Goal: Task Accomplishment & Management: Manage account settings

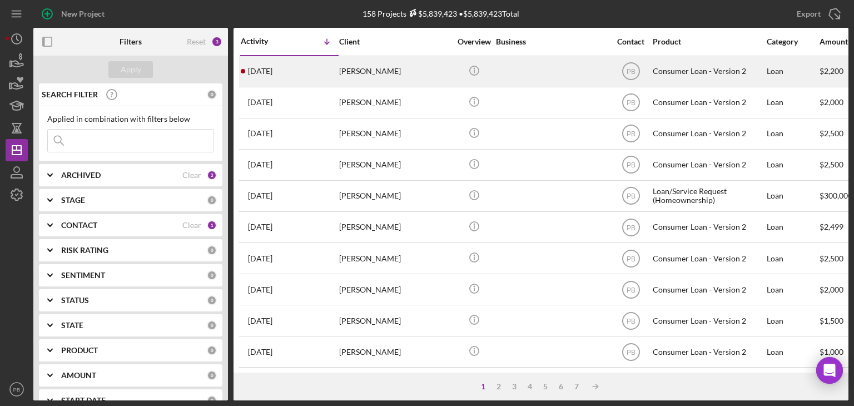
click at [368, 75] on div "[PERSON_NAME]" at bounding box center [394, 71] width 111 height 29
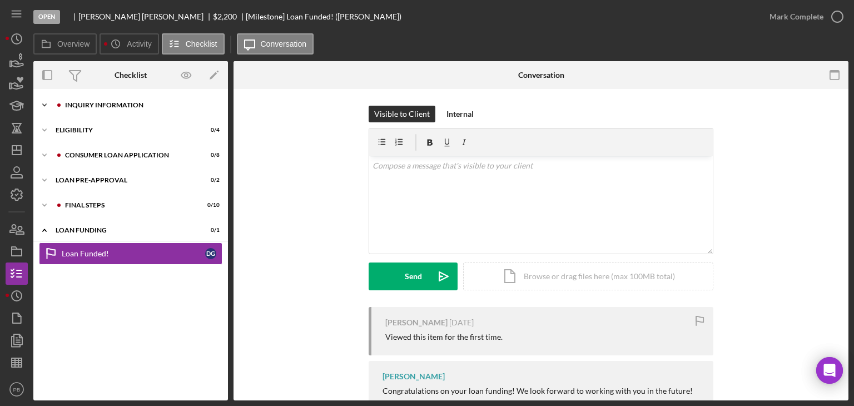
click at [110, 102] on div "Inquiry Information" at bounding box center [139, 105] width 149 height 7
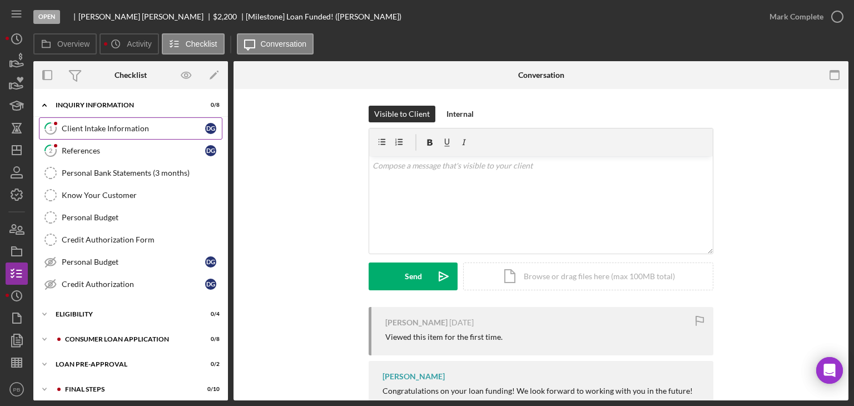
click at [84, 133] on link "1 Client Intake Information D G" at bounding box center [131, 128] width 184 height 22
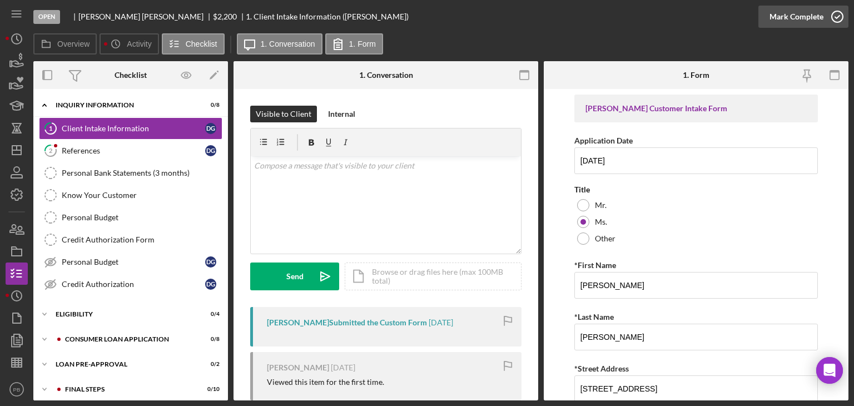
click at [820, 14] on div "Mark Complete" at bounding box center [797, 17] width 54 height 22
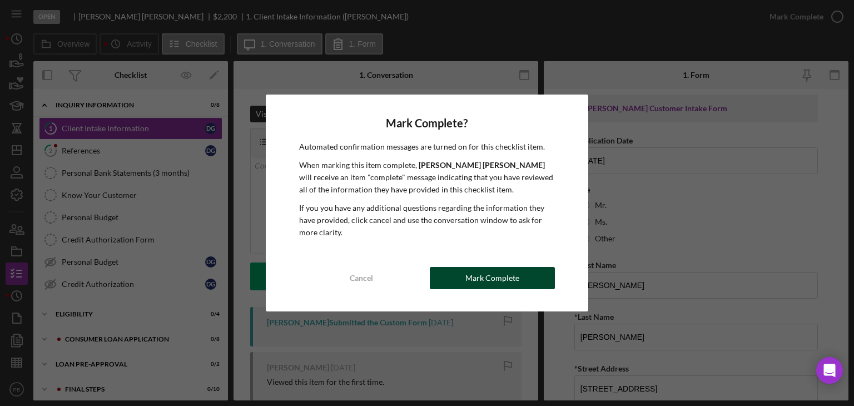
click at [468, 278] on div "Mark Complete" at bounding box center [492, 278] width 54 height 22
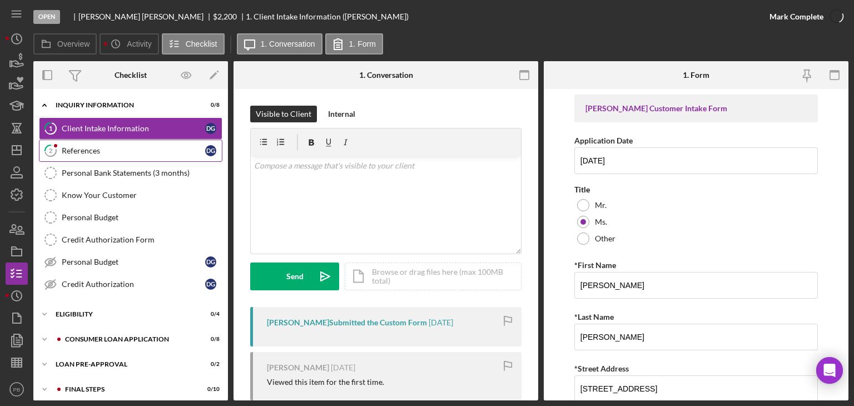
click at [100, 148] on div "References" at bounding box center [133, 150] width 143 height 9
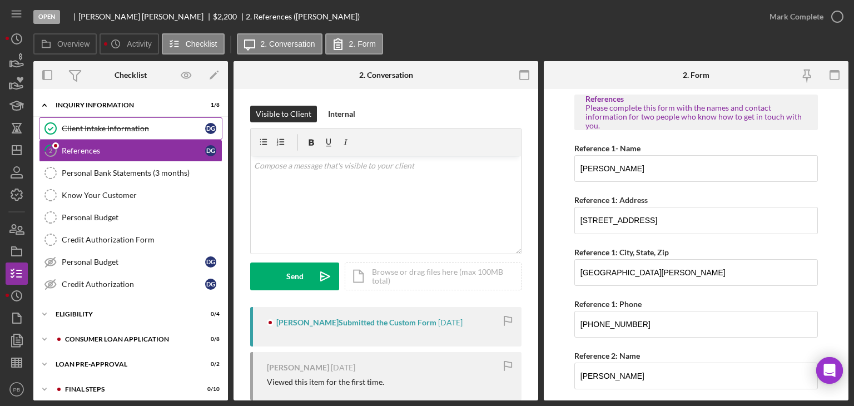
click at [110, 122] on link "Client Intake Information Client Intake Information D G" at bounding box center [131, 128] width 184 height 22
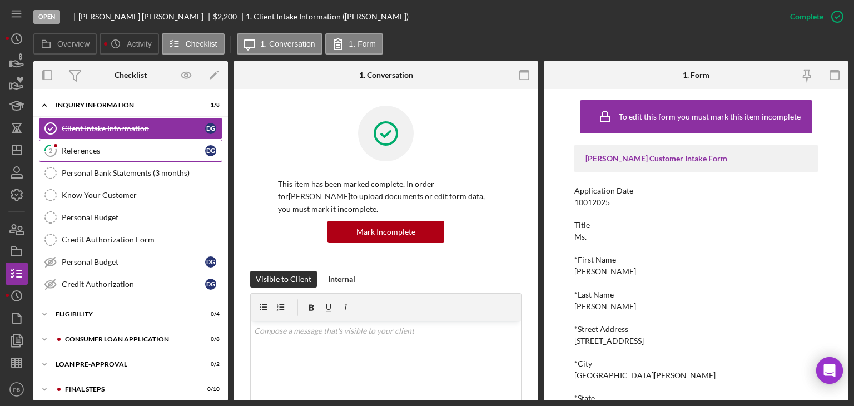
click at [68, 150] on div "References" at bounding box center [133, 150] width 143 height 9
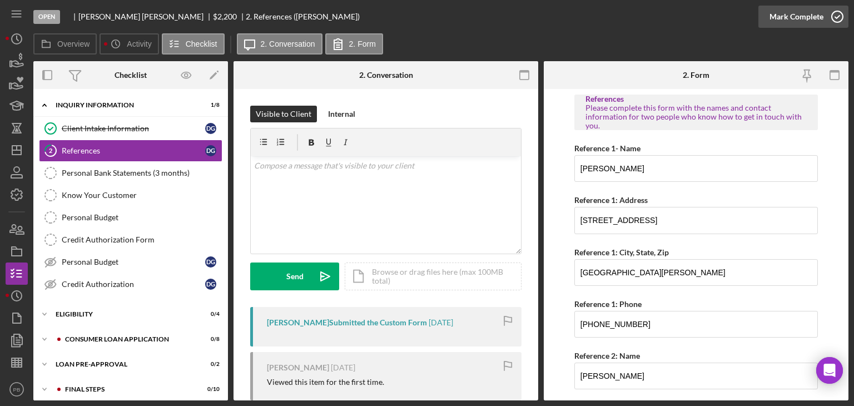
click at [810, 19] on div "Mark Complete" at bounding box center [797, 17] width 54 height 22
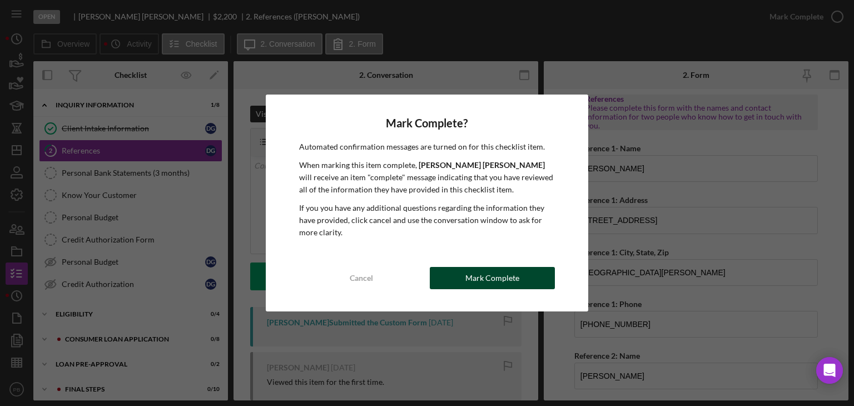
click at [449, 284] on button "Mark Complete" at bounding box center [492, 278] width 125 height 22
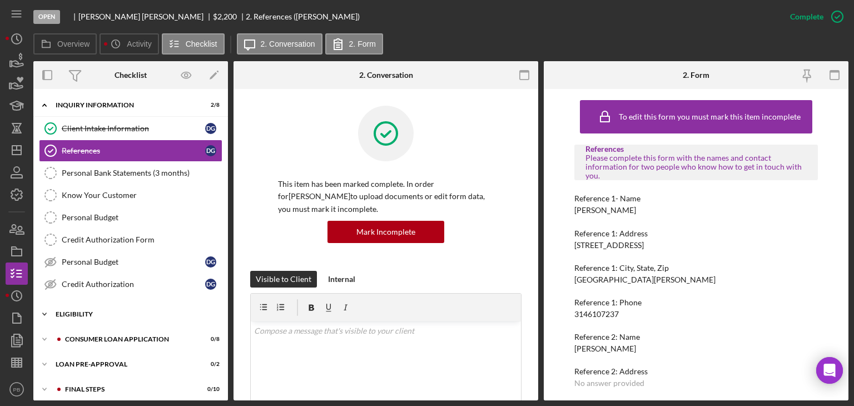
click at [78, 303] on div "Icon/Expander Eligibility 0 / 4" at bounding box center [130, 314] width 195 height 22
click at [78, 308] on div "Icon/Expander Eligibility 0 / 4" at bounding box center [130, 314] width 195 height 23
click at [93, 330] on div "Icon/Expander Consumer Loan Application 0 / 8" at bounding box center [130, 339] width 195 height 22
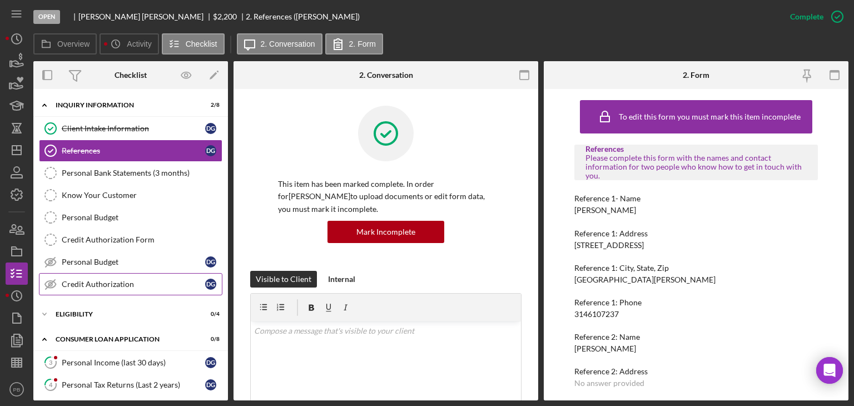
scroll to position [239, 0]
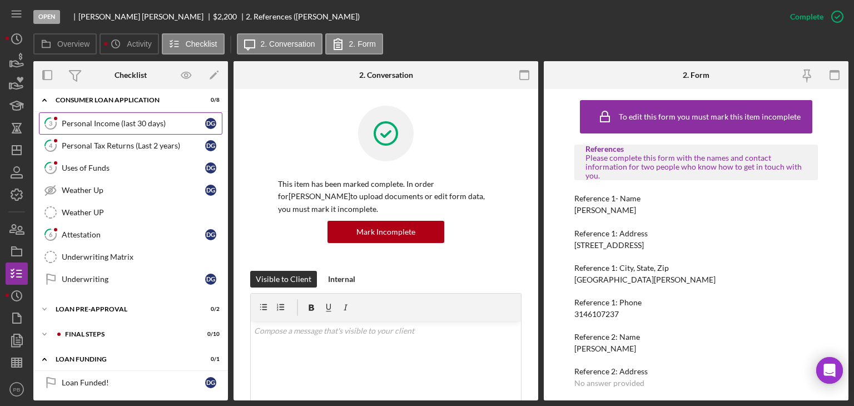
click at [98, 113] on link "3 Personal Income (last 30 days) D G" at bounding box center [131, 123] width 184 height 22
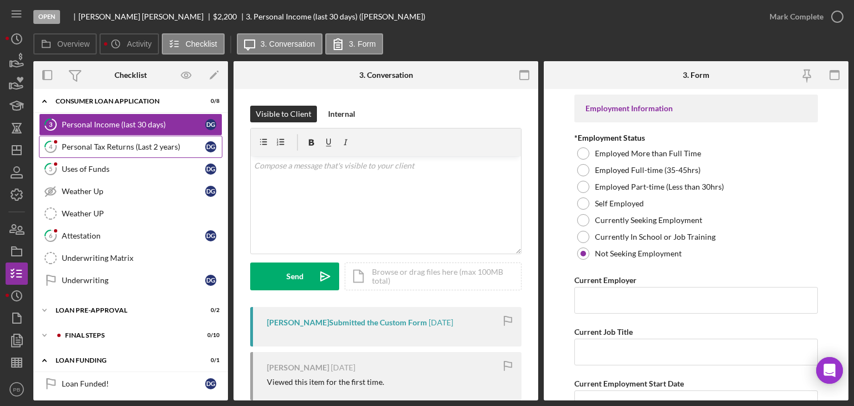
click at [118, 143] on div "Personal Tax Returns (Last 2 years)" at bounding box center [133, 146] width 143 height 9
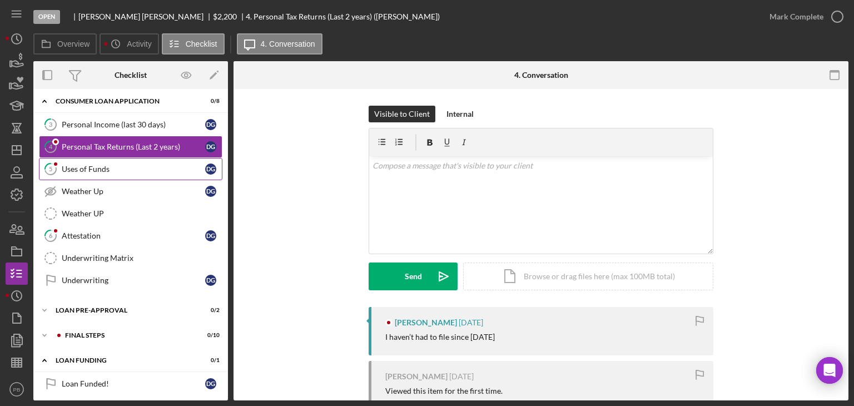
click at [92, 171] on link "5 Uses of Funds D G" at bounding box center [131, 169] width 184 height 22
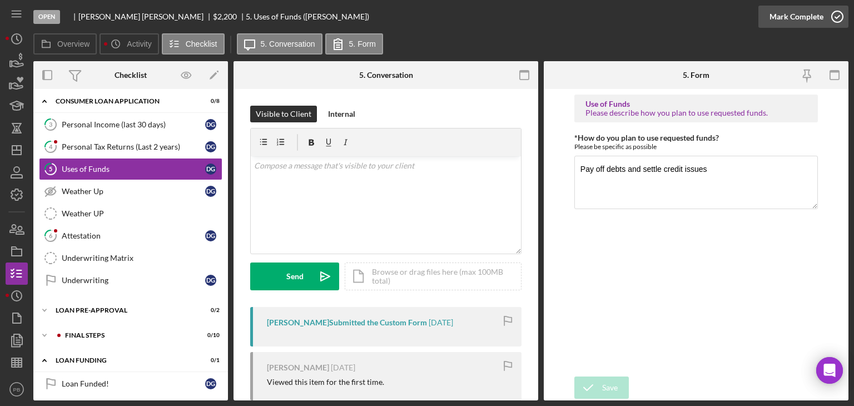
click at [805, 22] on div "Mark Complete" at bounding box center [797, 17] width 54 height 22
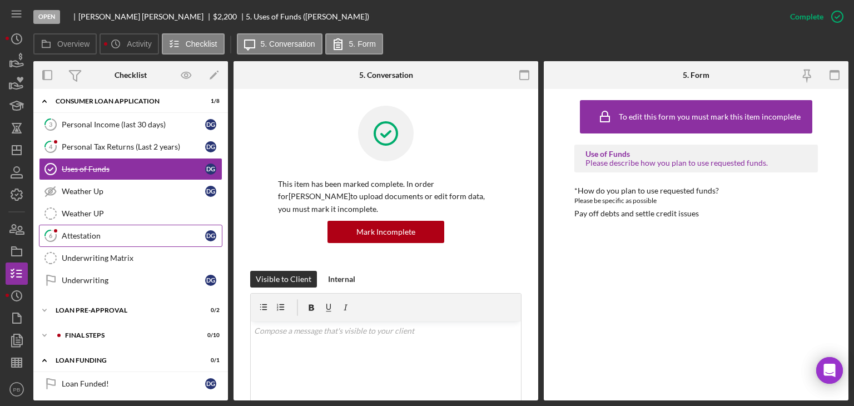
click at [89, 239] on link "6 Attestation D G" at bounding box center [131, 236] width 184 height 22
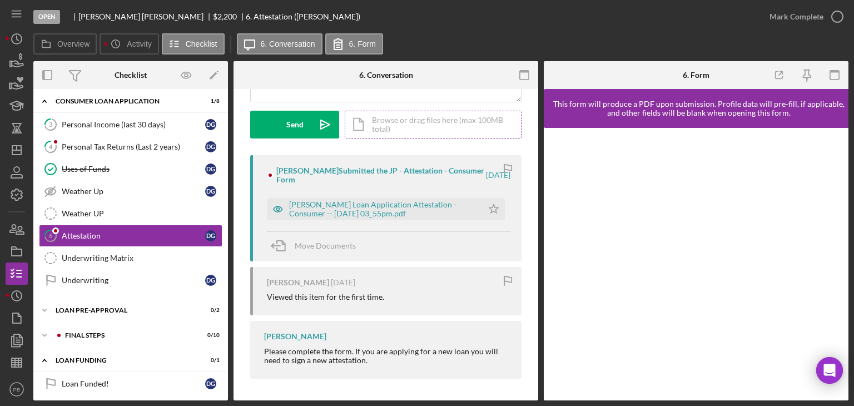
scroll to position [41, 0]
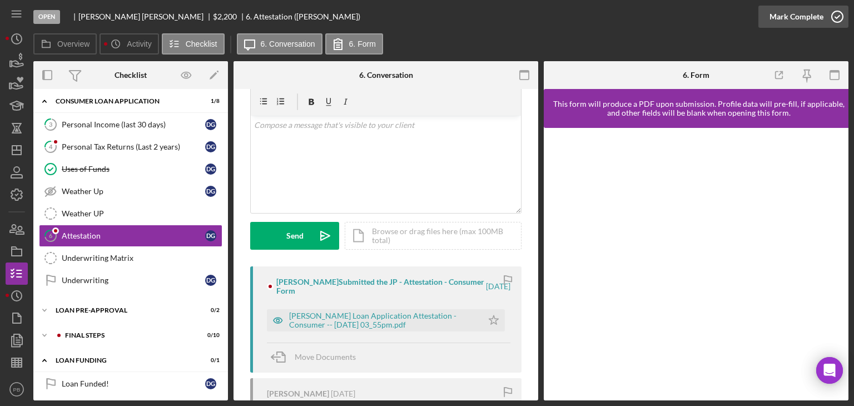
click at [801, 20] on div "Mark Complete" at bounding box center [797, 17] width 54 height 22
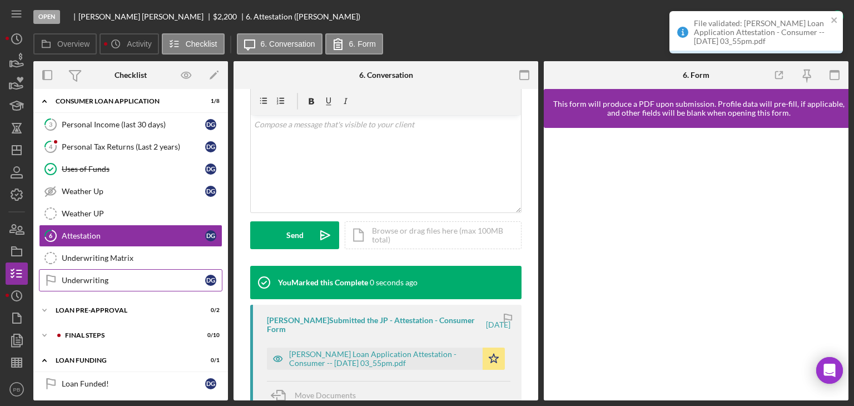
scroll to position [239, 0]
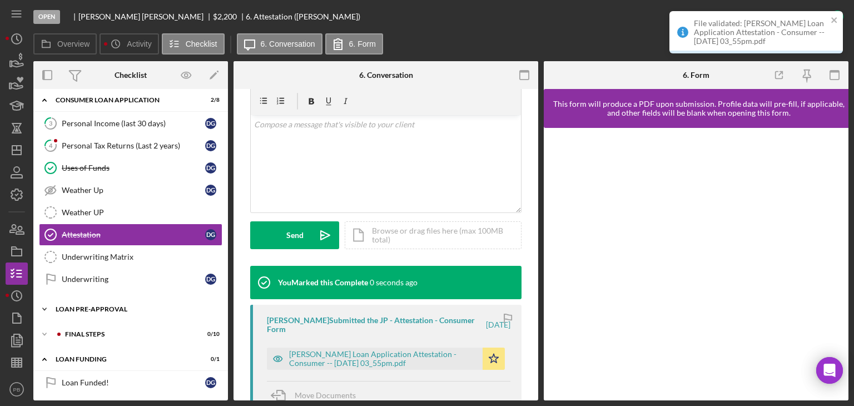
click at [93, 306] on div "Loan Pre-Approval" at bounding box center [135, 309] width 158 height 7
click at [93, 331] on div "FINAL STEPS" at bounding box center [139, 334] width 149 height 7
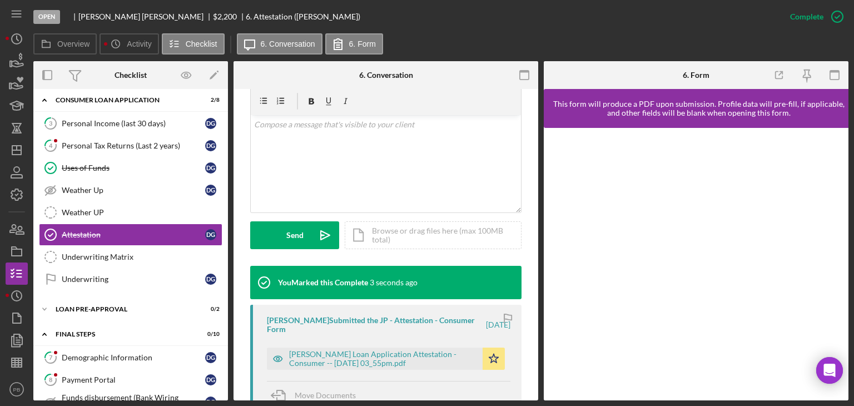
scroll to position [462, 0]
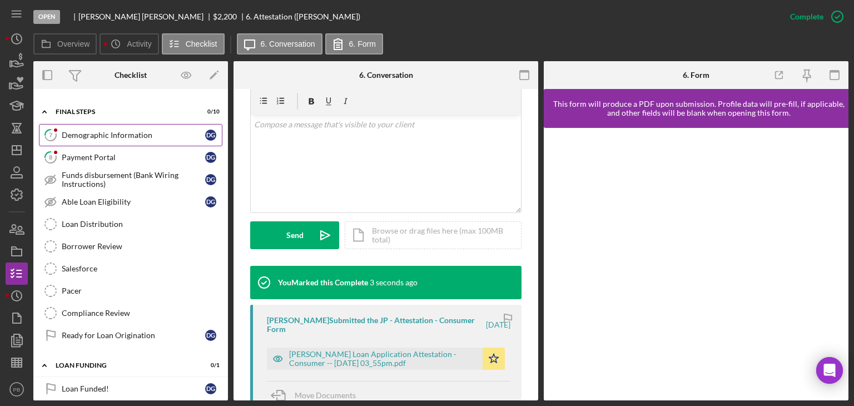
click at [107, 124] on link "7 Demographic Information D G" at bounding box center [131, 135] width 184 height 22
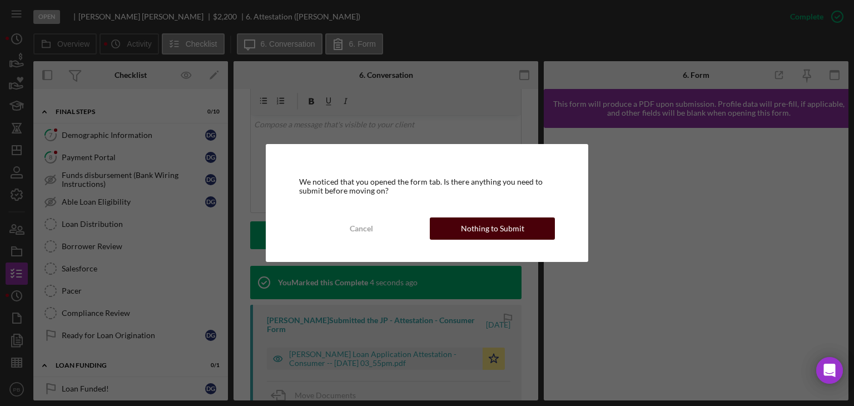
click at [471, 237] on div "Nothing to Submit" at bounding box center [492, 228] width 63 height 22
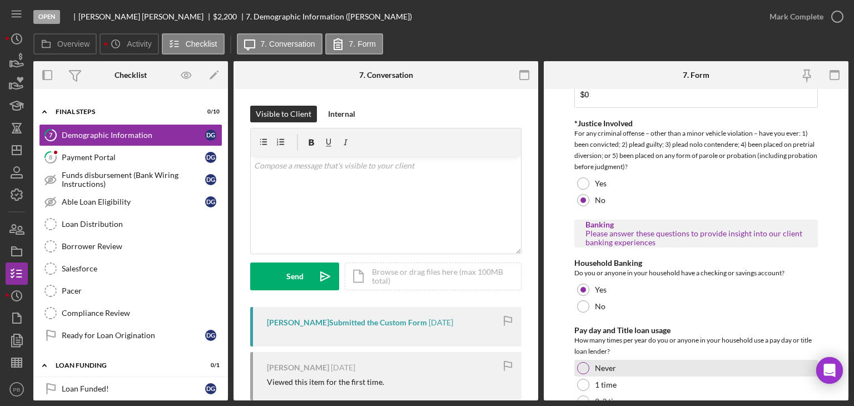
scroll to position [2185, 0]
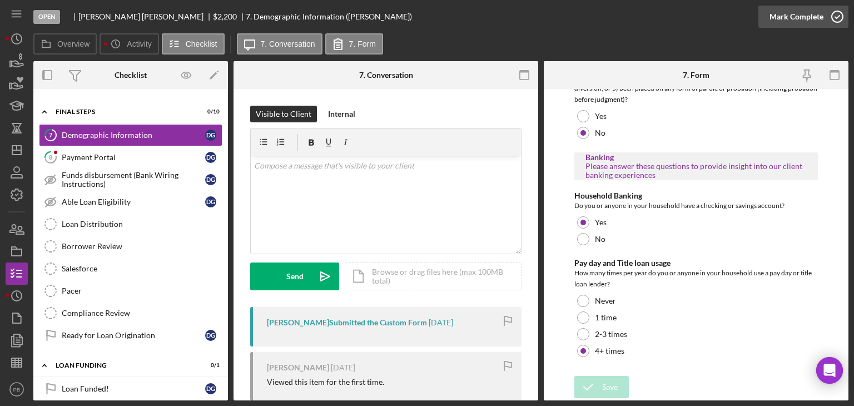
click at [794, 15] on div "Mark Complete" at bounding box center [797, 17] width 54 height 22
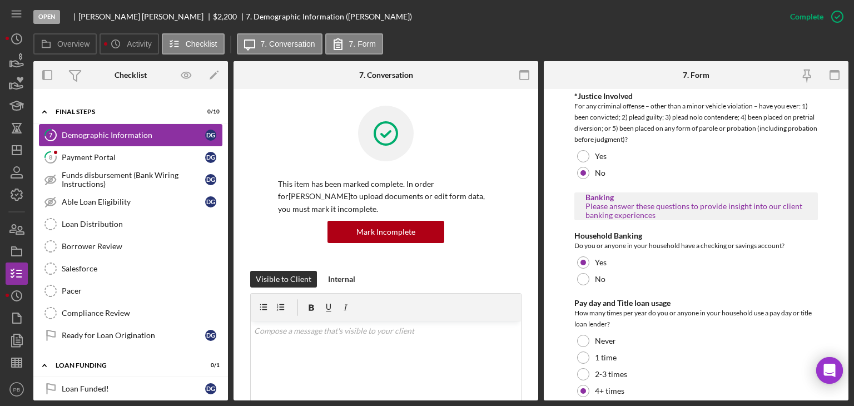
scroll to position [0, 0]
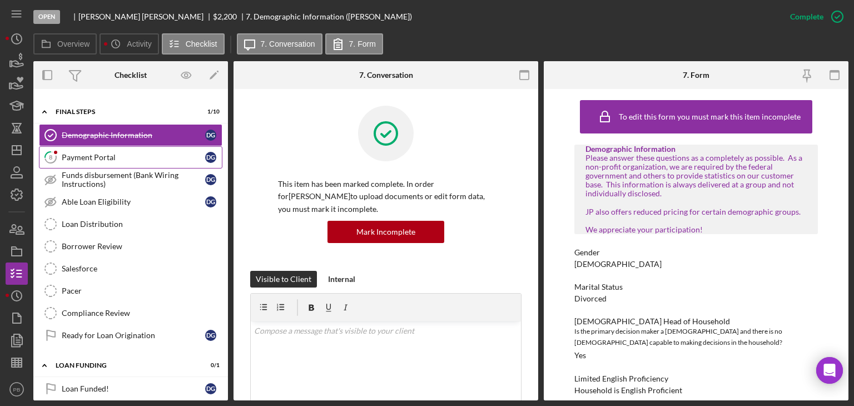
click at [85, 153] on div "Payment Portal" at bounding box center [133, 157] width 143 height 9
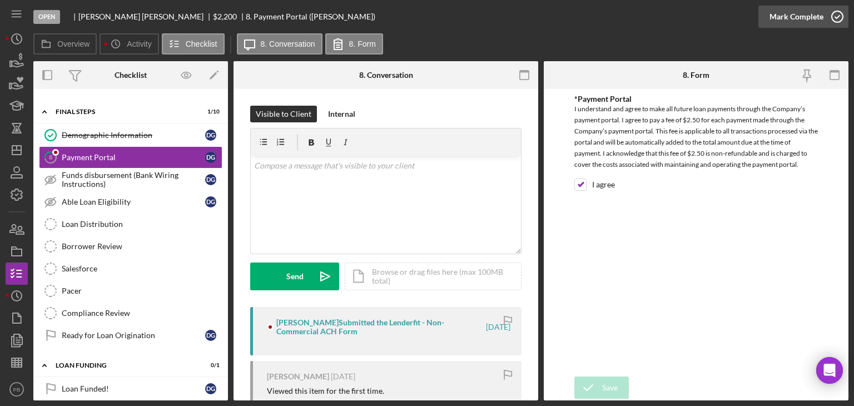
click at [797, 18] on div "Mark Complete" at bounding box center [797, 17] width 54 height 22
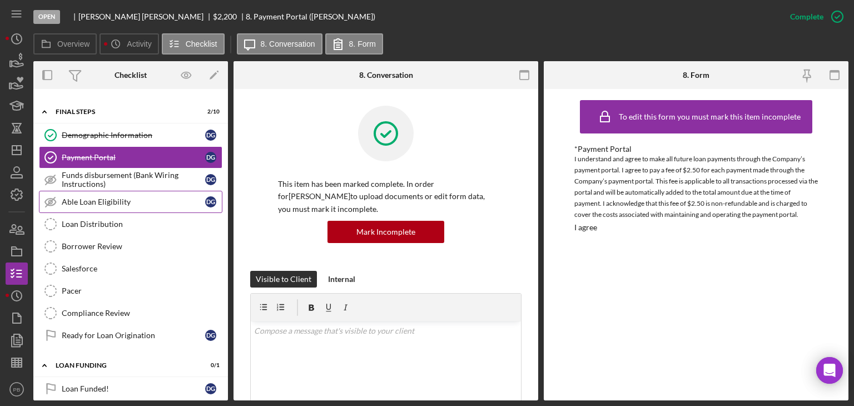
scroll to position [184, 0]
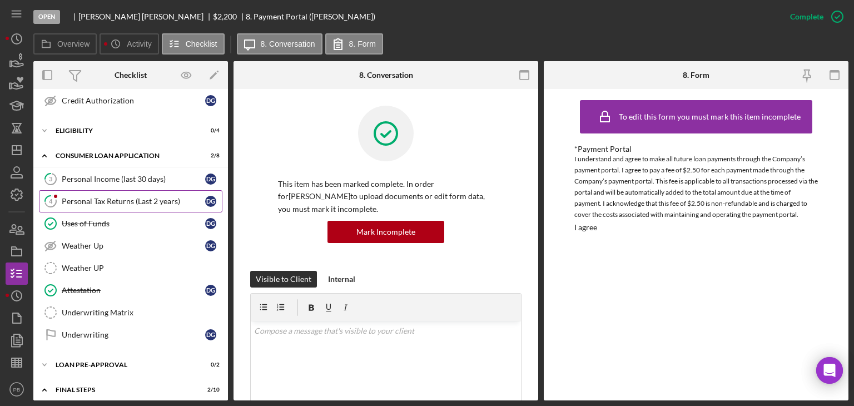
click at [93, 201] on div "Personal Tax Returns (Last 2 years)" at bounding box center [133, 201] width 143 height 9
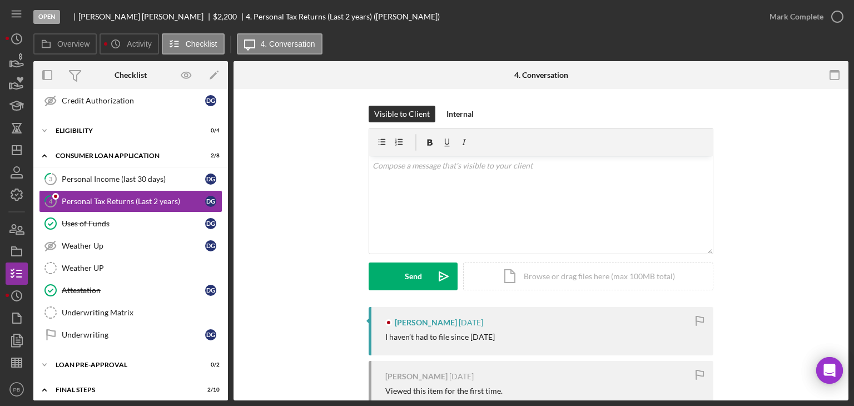
scroll to position [94, 0]
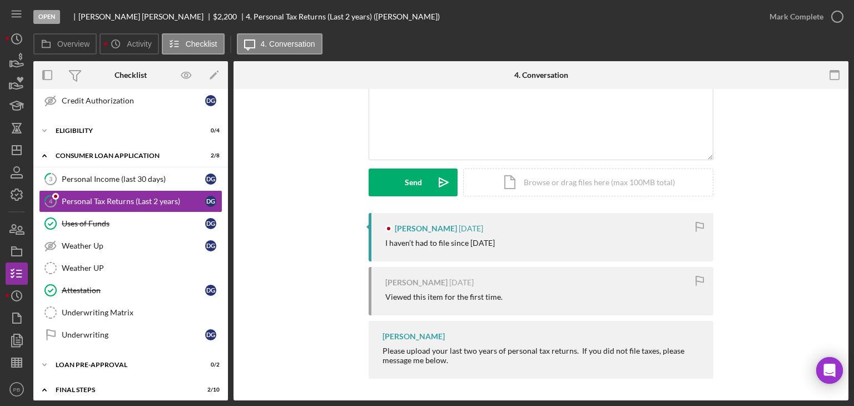
click at [480, 246] on div "I haven’t had to file since [DATE]" at bounding box center [440, 243] width 110 height 9
click at [102, 164] on div "Icon/Expander Consumer Loan Application 2 / 8" at bounding box center [130, 156] width 195 height 23
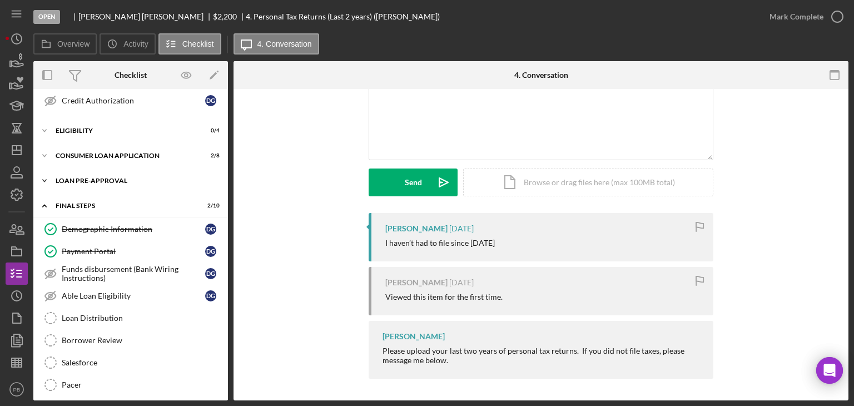
click at [86, 183] on div "Icon/Expander Loan Pre-Approval 0 / 2" at bounding box center [130, 181] width 195 height 22
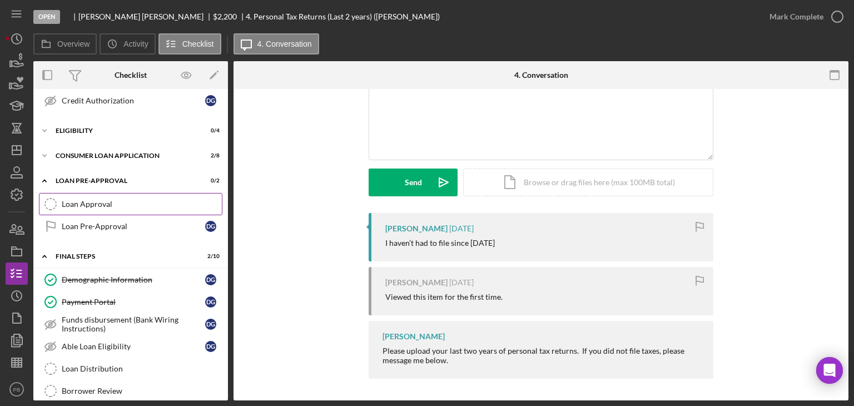
click at [87, 201] on div "Loan Approval" at bounding box center [142, 204] width 160 height 9
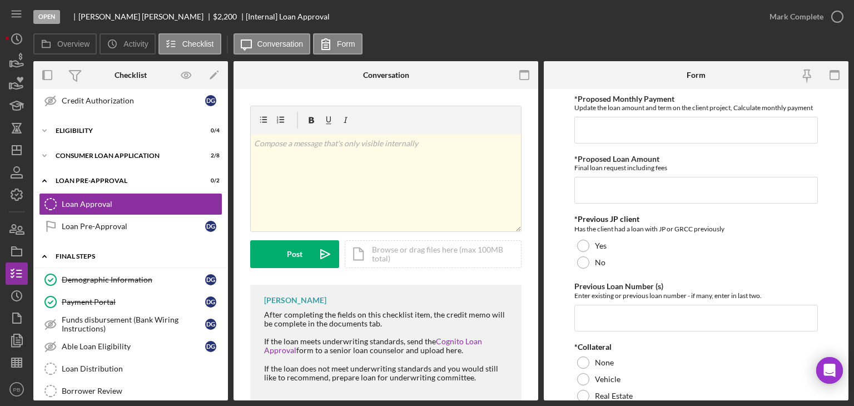
click at [81, 263] on div "Icon/Expander FINAL STEPS 2 / 10" at bounding box center [130, 256] width 195 height 23
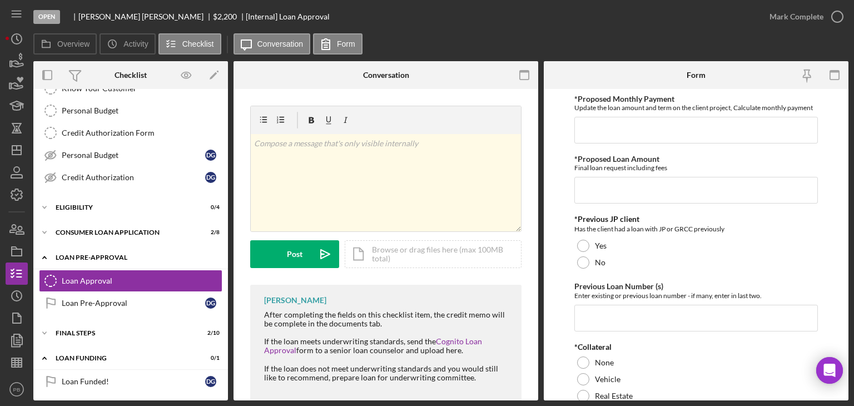
click at [73, 256] on div "Loan Pre-Approval" at bounding box center [135, 257] width 158 height 7
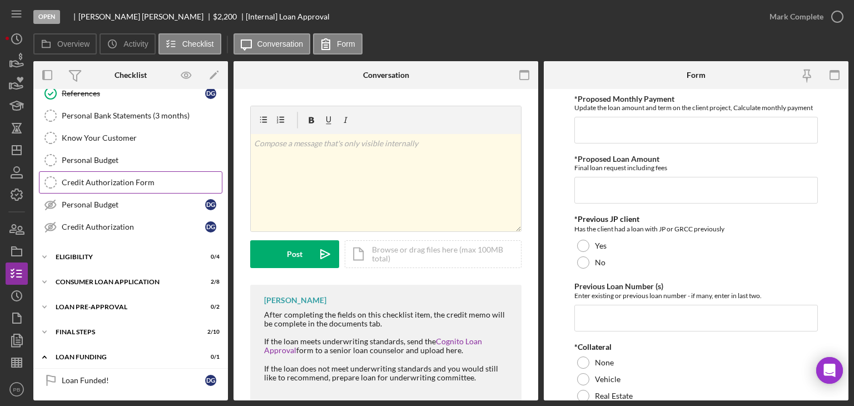
scroll to position [0, 0]
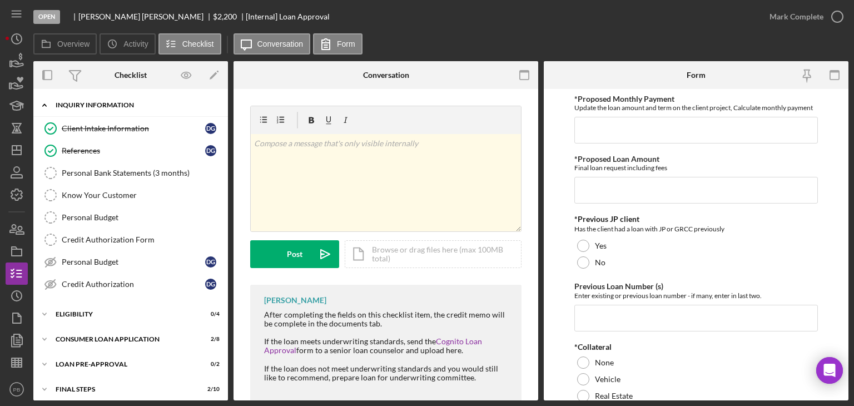
click at [92, 112] on div "Icon/Expander Inquiry Information 2 / 8" at bounding box center [130, 105] width 195 height 23
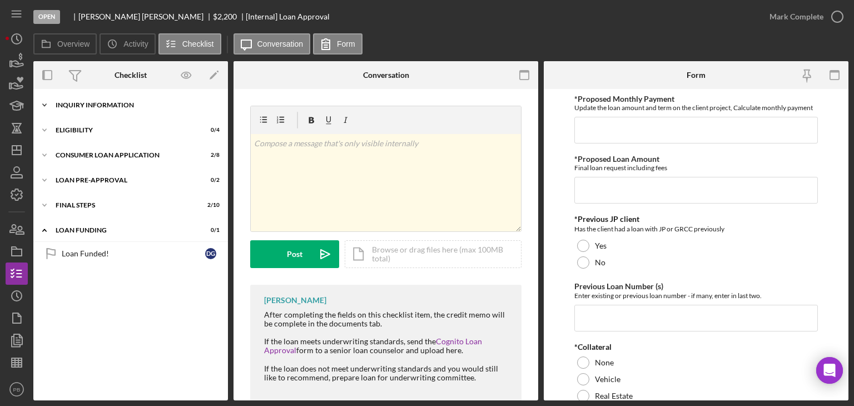
click at [91, 107] on div "Inquiry Information" at bounding box center [135, 105] width 158 height 7
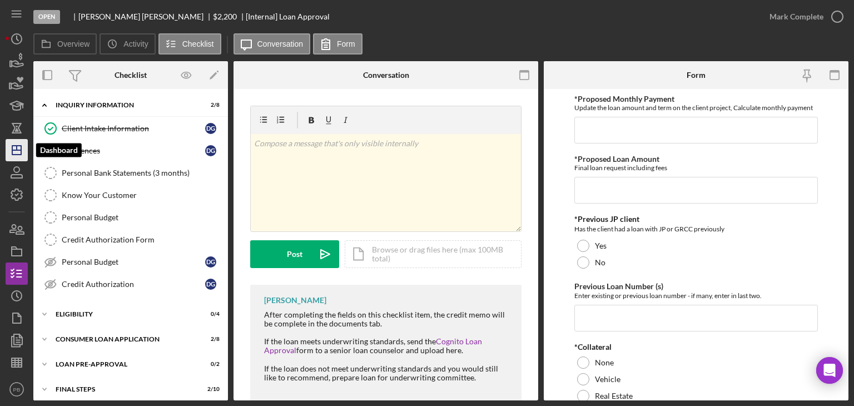
click at [18, 153] on icon "Icon/Dashboard" at bounding box center [17, 150] width 28 height 28
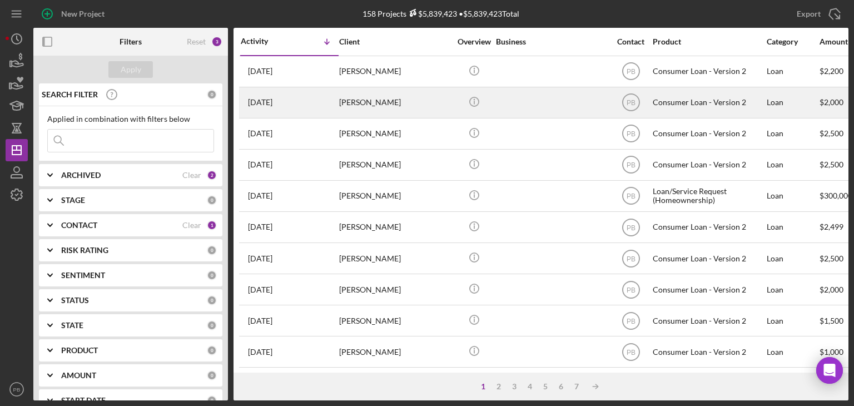
click at [360, 96] on div "[PERSON_NAME]" at bounding box center [394, 102] width 111 height 29
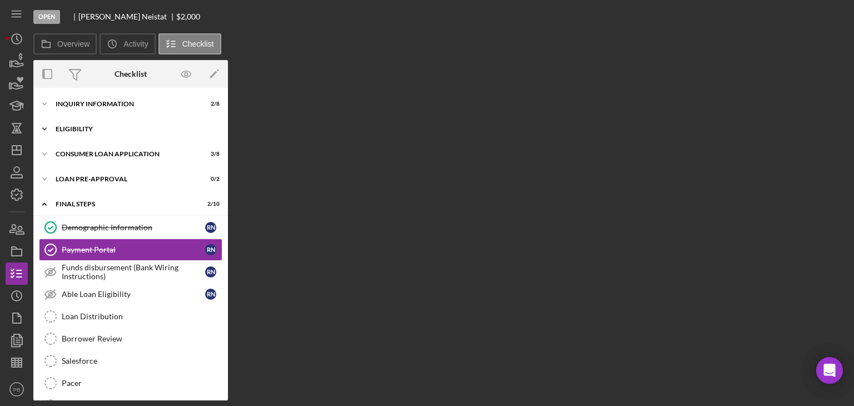
scroll to position [5, 0]
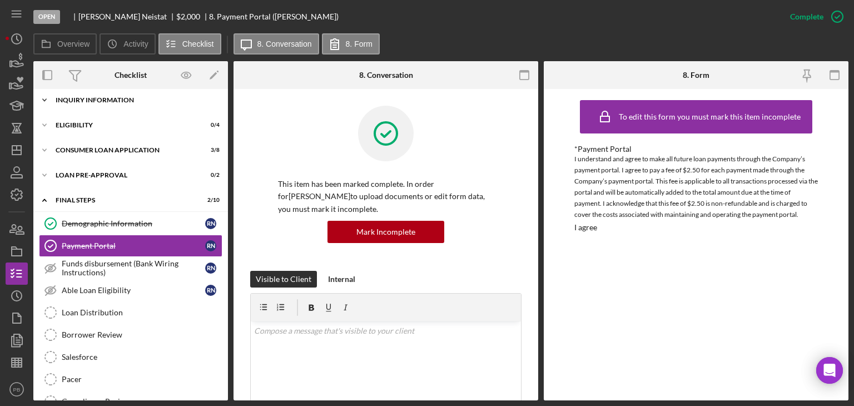
click at [98, 100] on div "Inquiry Information" at bounding box center [135, 100] width 158 height 7
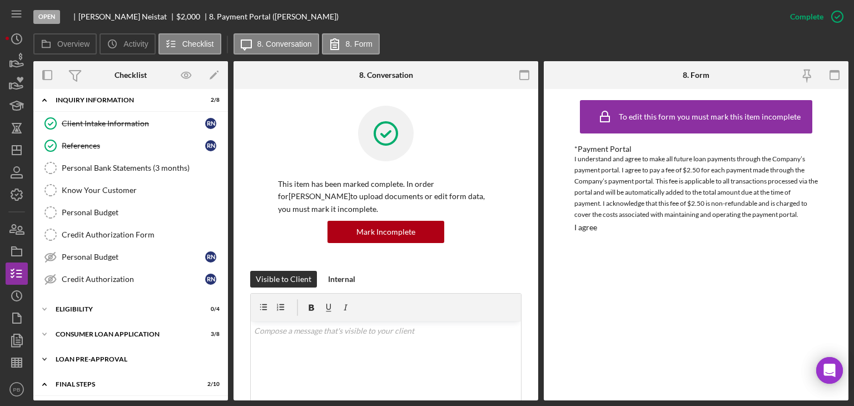
scroll to position [227, 0]
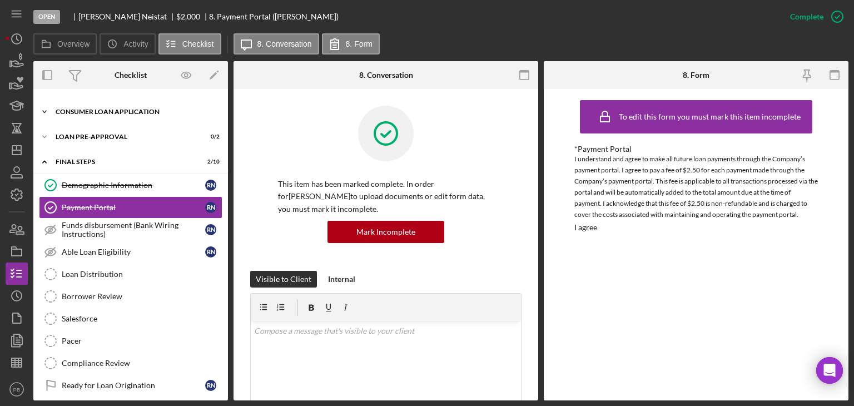
click at [96, 116] on div "Icon/Expander Consumer Loan Application 3 / 8" at bounding box center [130, 112] width 195 height 22
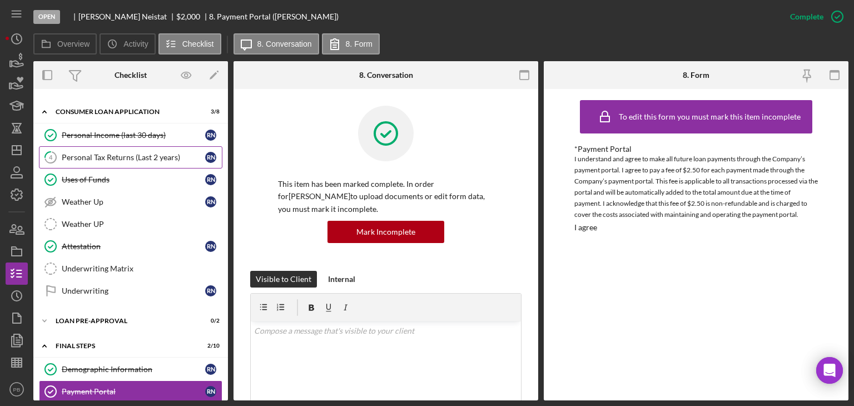
click at [107, 155] on div "Personal Tax Returns (Last 2 years)" at bounding box center [133, 157] width 143 height 9
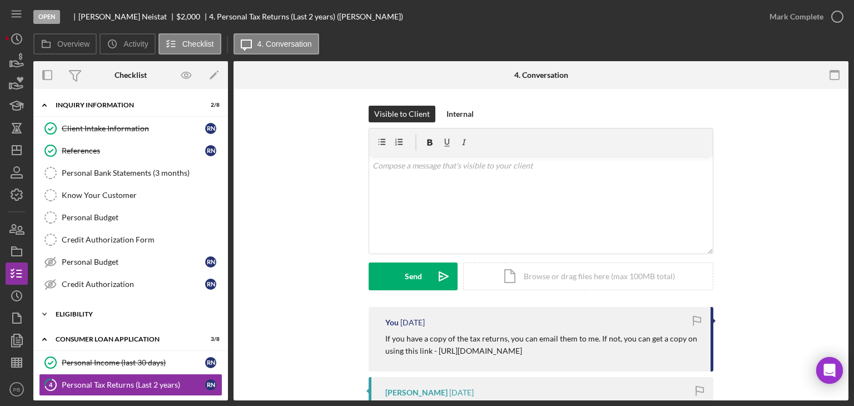
click at [84, 311] on div "Eligibility" at bounding box center [135, 314] width 158 height 7
